Goal: Transaction & Acquisition: Download file/media

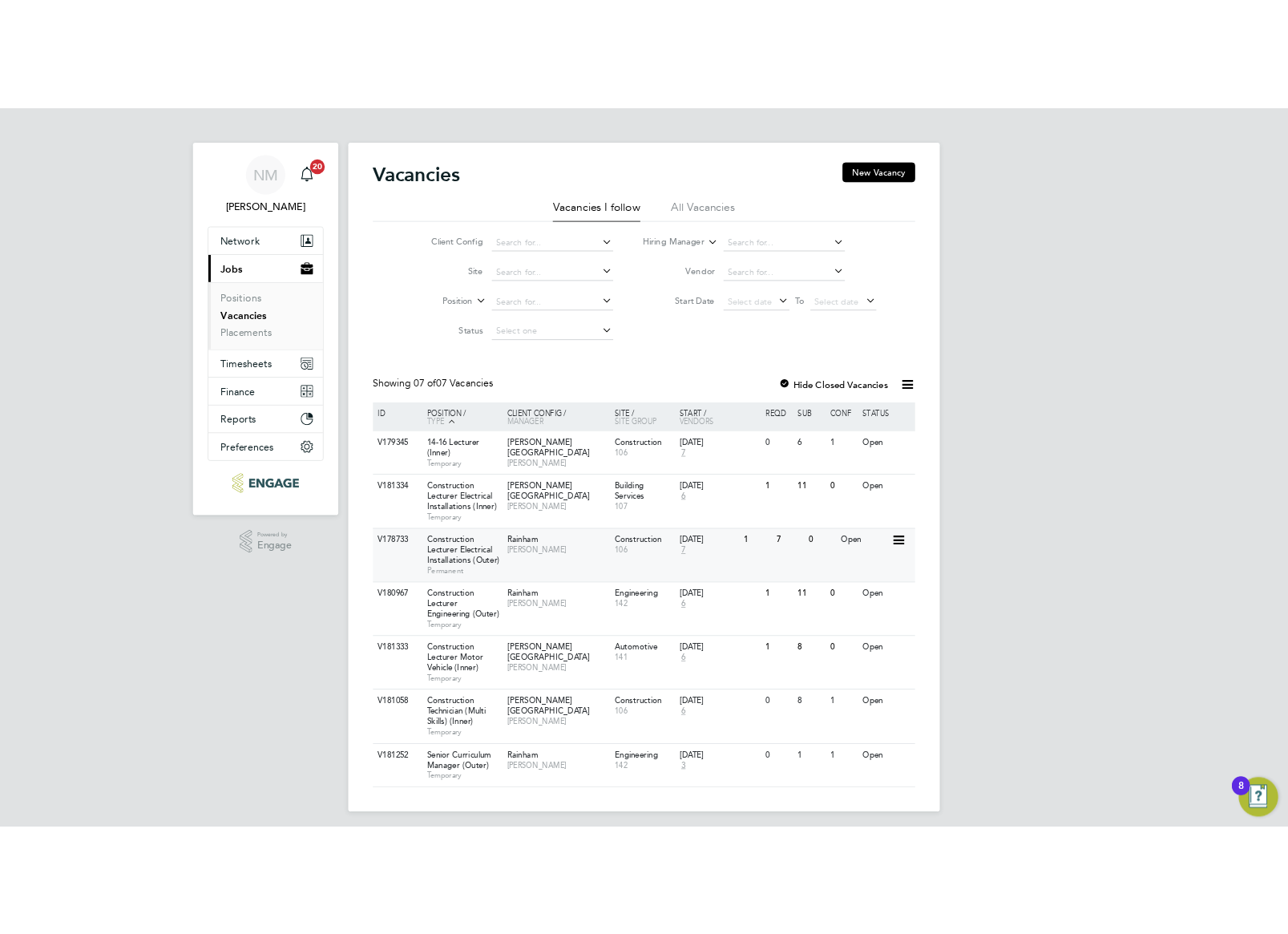
scroll to position [8, 0]
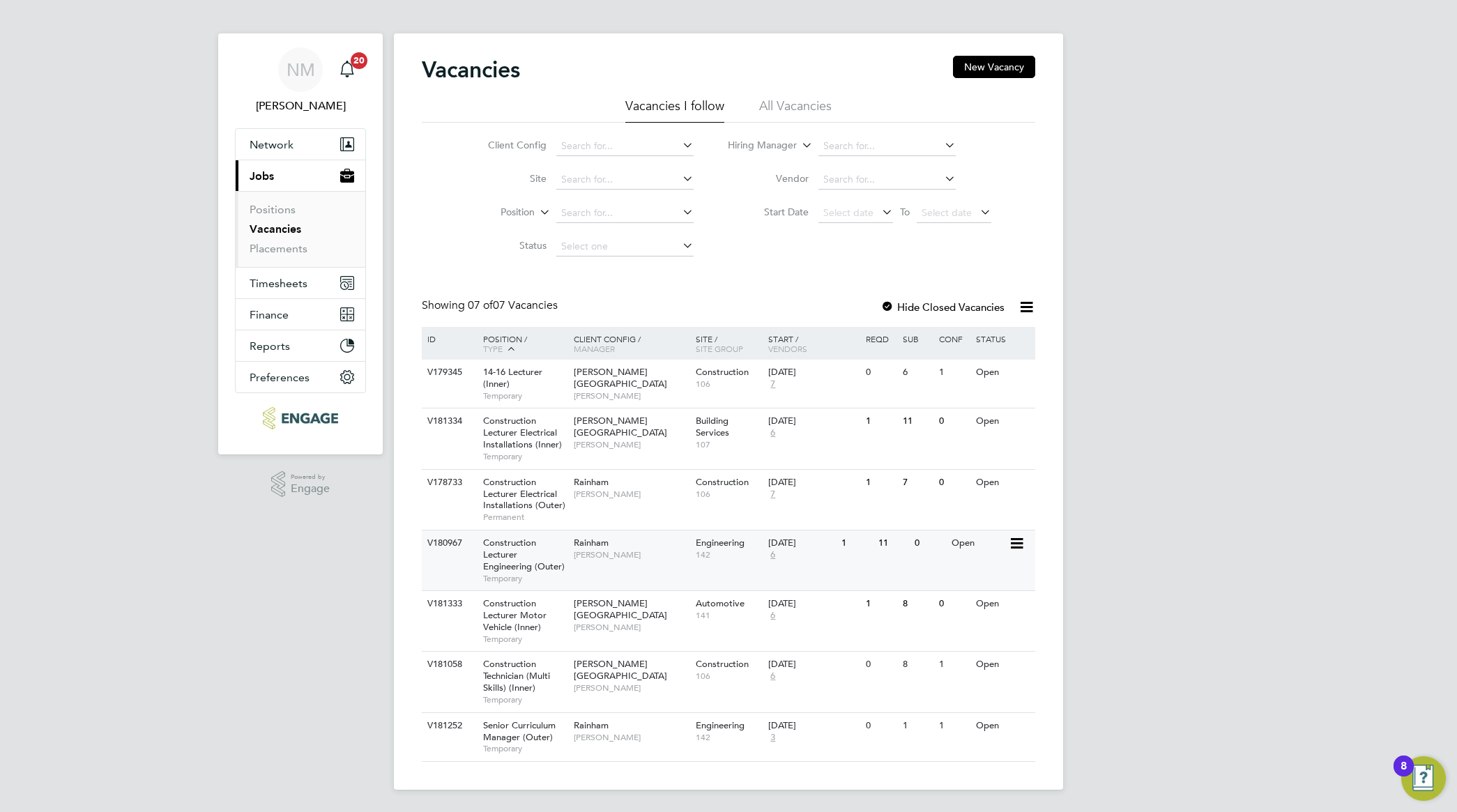
click at [528, 562] on span "Construction Lecturer Engineering (Outer)" at bounding box center [523, 554] width 81 height 35
click at [514, 559] on span "Construction Lecturer Engineering (Outer)" at bounding box center [523, 554] width 81 height 35
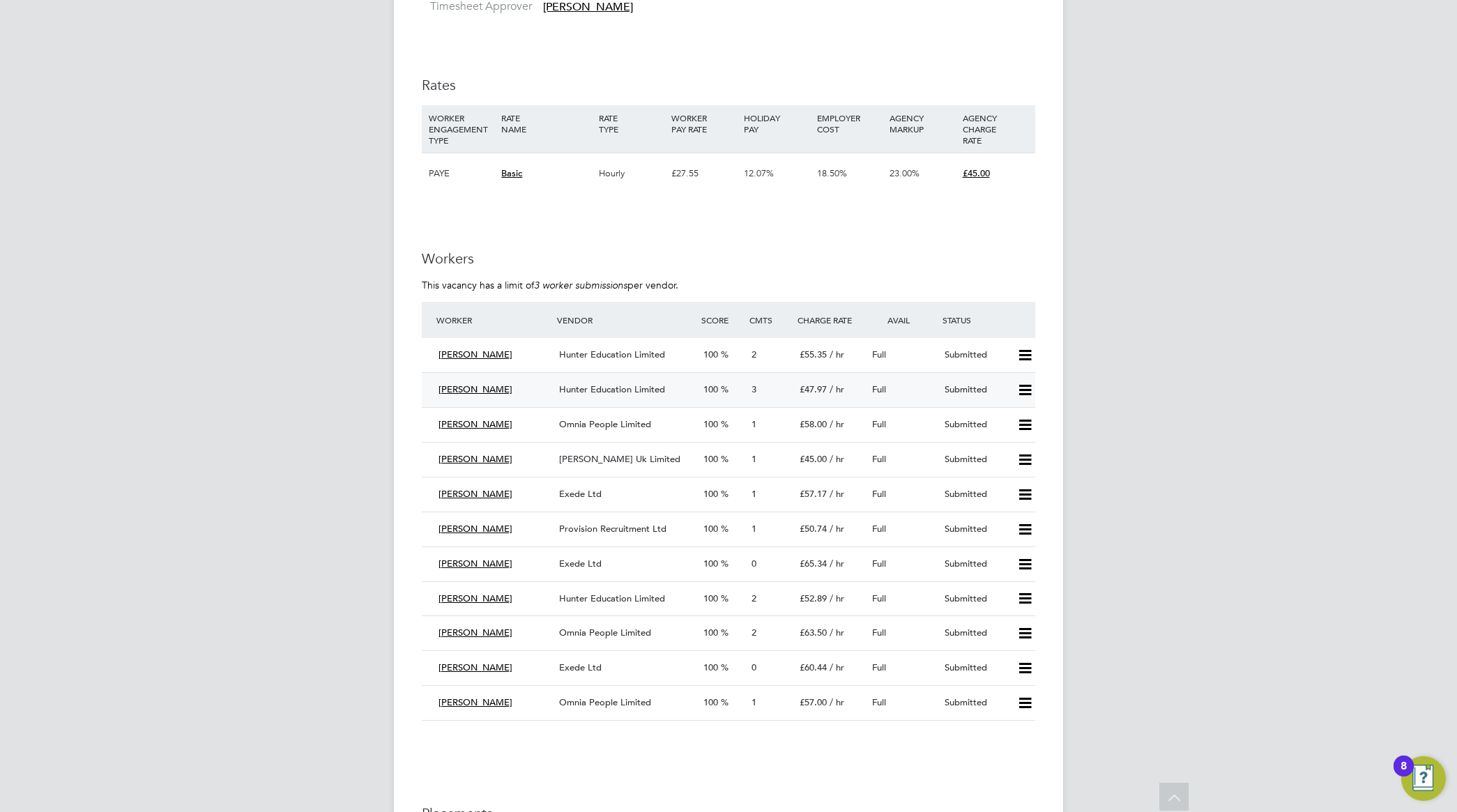
click at [623, 389] on span "Hunter Education Limited" at bounding box center [612, 389] width 106 height 11
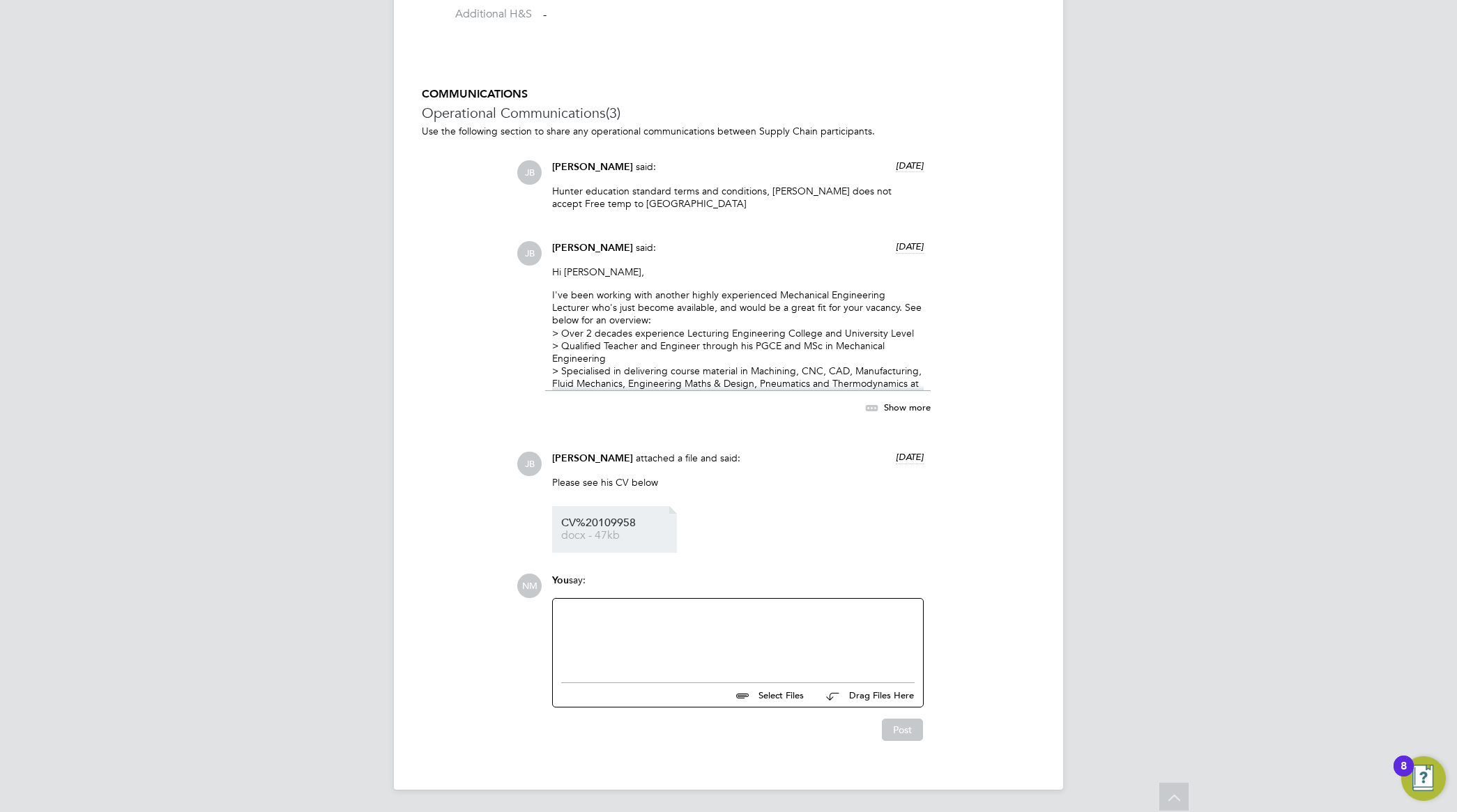
click at [618, 525] on span "CV%20109958" at bounding box center [617, 523] width 112 height 11
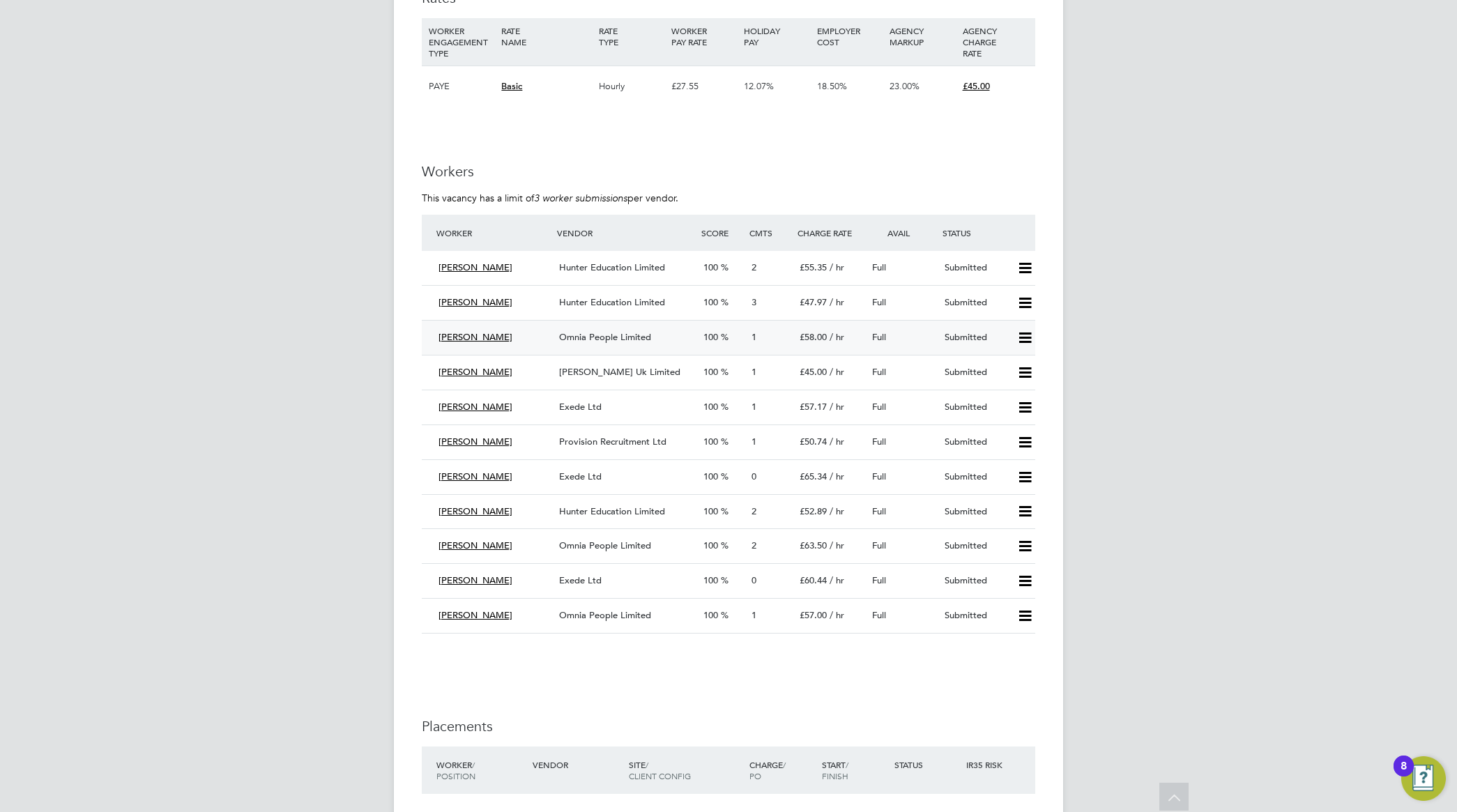
click at [608, 338] on span "Omnia People Limited" at bounding box center [605, 337] width 92 height 11
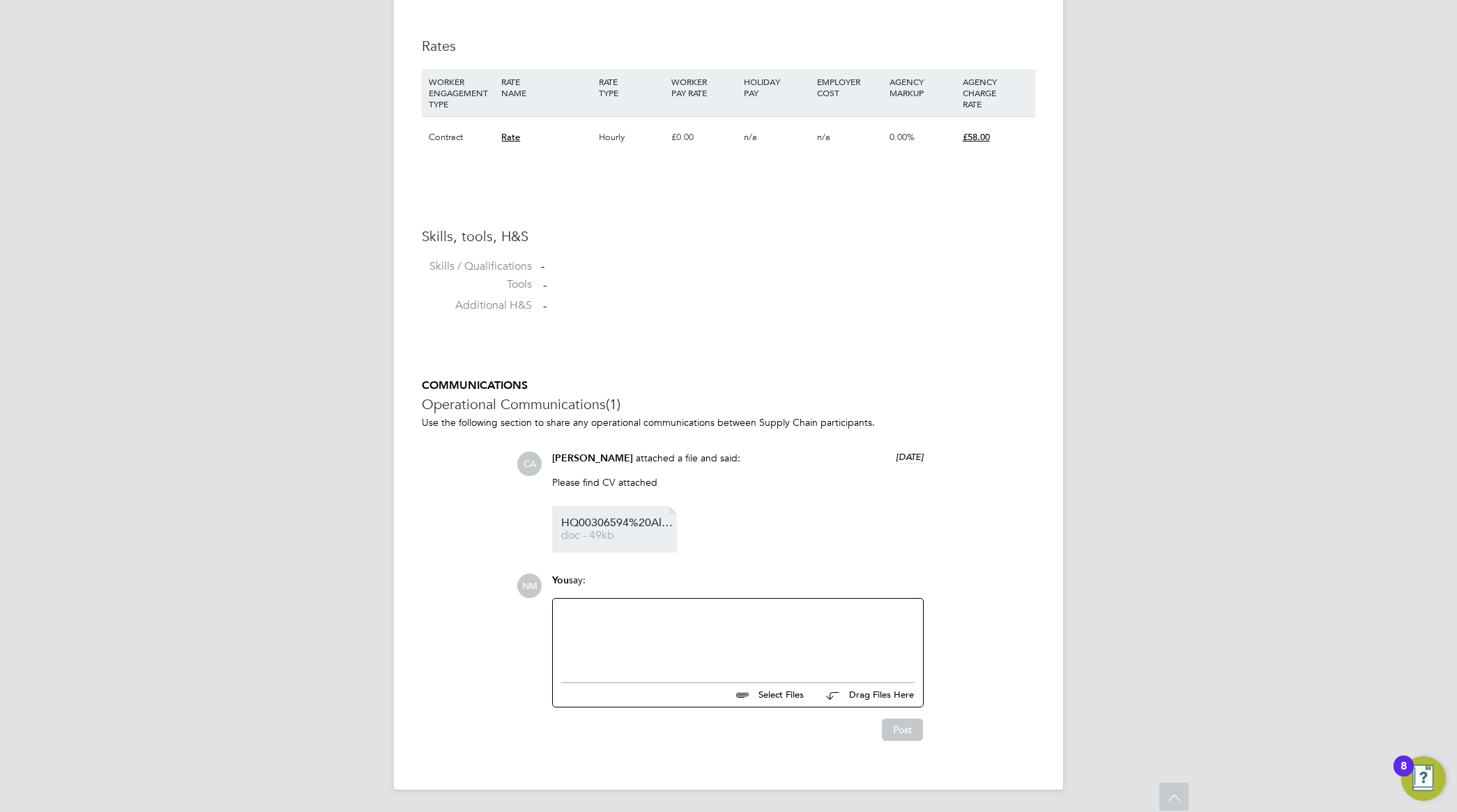
click at [625, 518] on span "HQ00306594%20Alan" at bounding box center [617, 523] width 112 height 11
